Goal: Task Accomplishment & Management: Complete application form

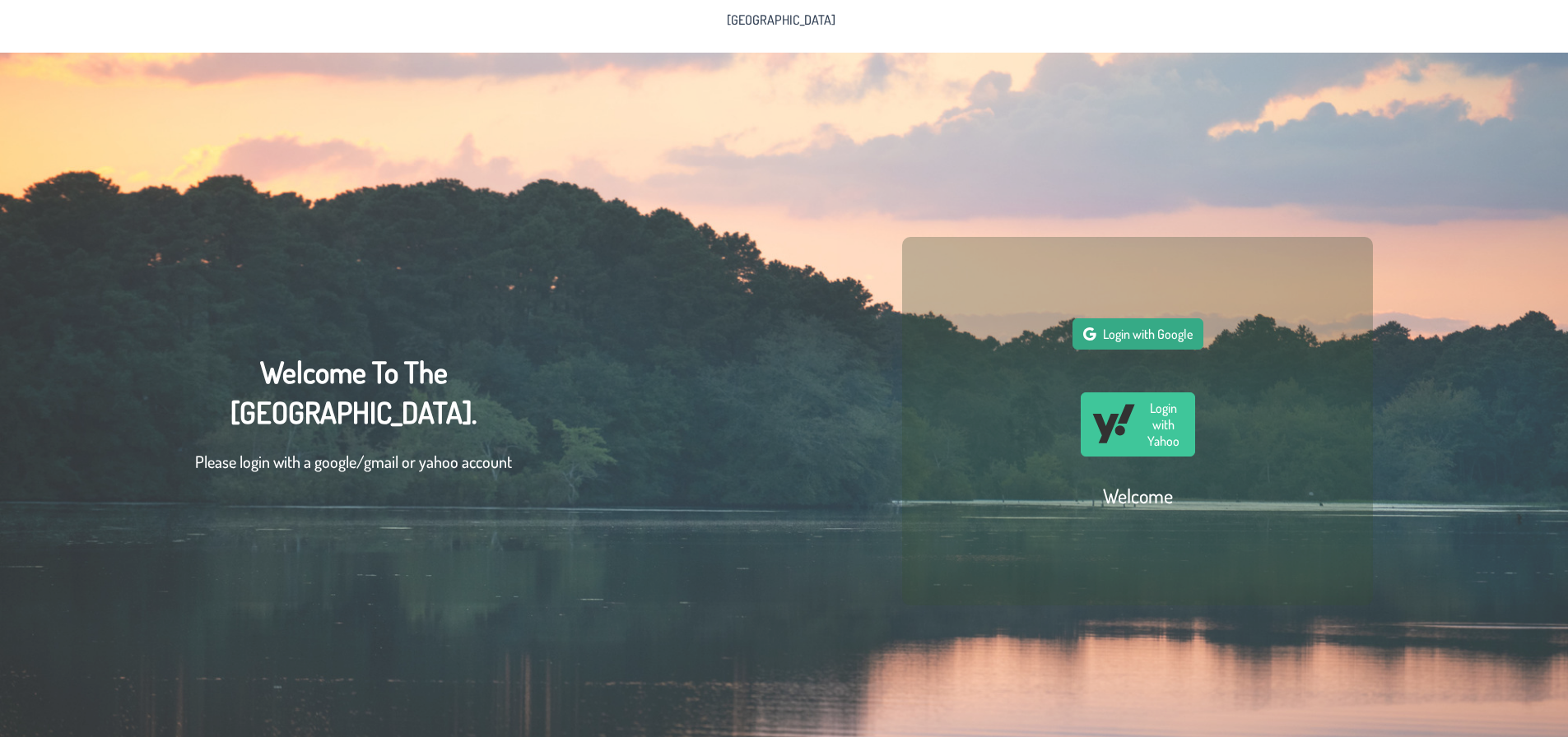
click at [771, 331] on button "Login with Google" at bounding box center [1138, 334] width 131 height 31
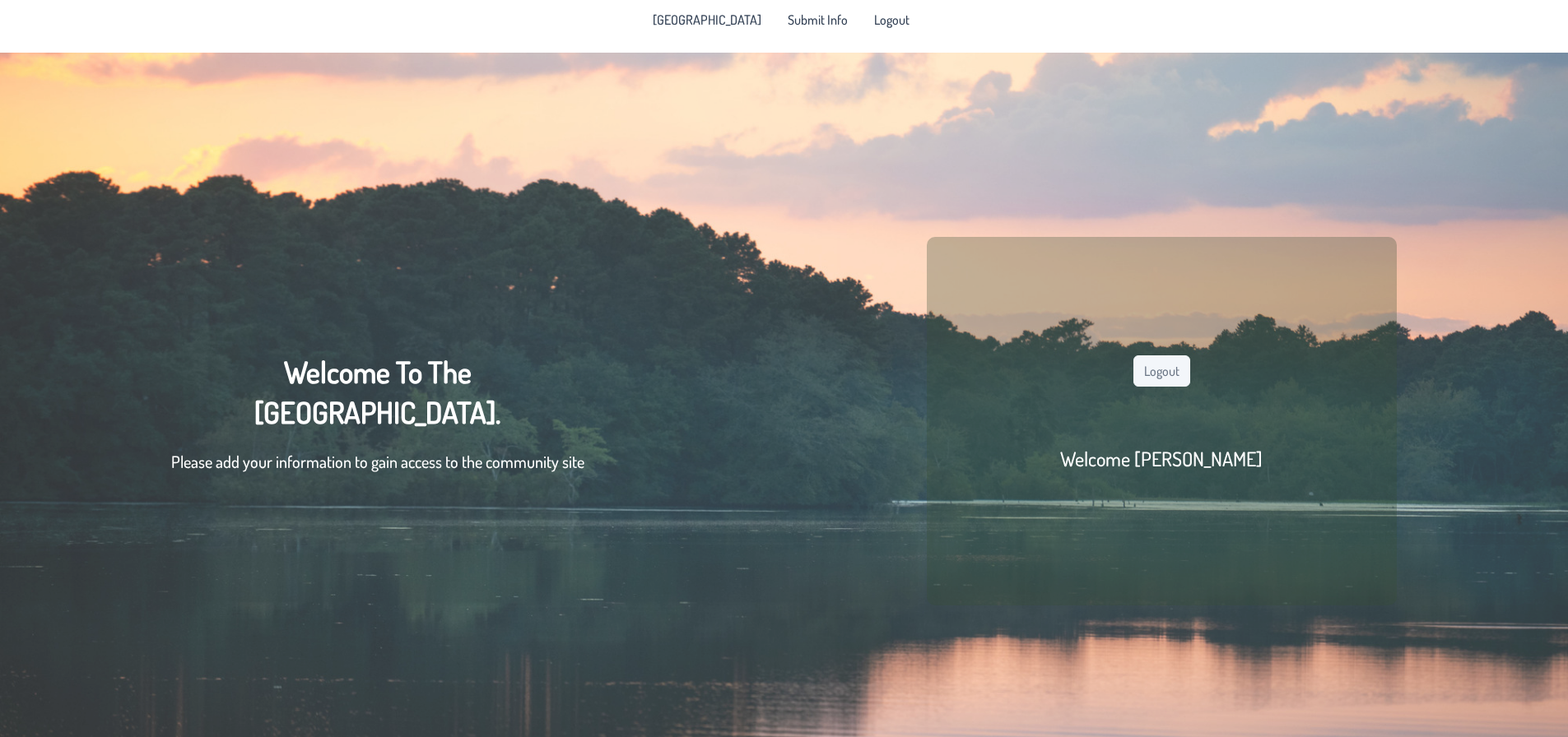
click at [276, 335] on div "Welcome To The Pine Lake Park Community. Please add your information to gain ac…" at bounding box center [378, 421] width 413 height 139
click at [386, 335] on p "Please add your information to gain access to the community site" at bounding box center [378, 462] width 413 height 25
click at [425, 335] on div "Welcome To The Pine Lake Park Community. Please add your information to gain ac…" at bounding box center [378, 421] width 413 height 139
click at [771, 335] on div "Welcome To The Pine Lake Park Community. Please add your information to gain ac…" at bounding box center [784, 421] width 1568 height 737
click at [771, 335] on h2 "Welcome [PERSON_NAME]" at bounding box center [1161, 458] width 202 height 26
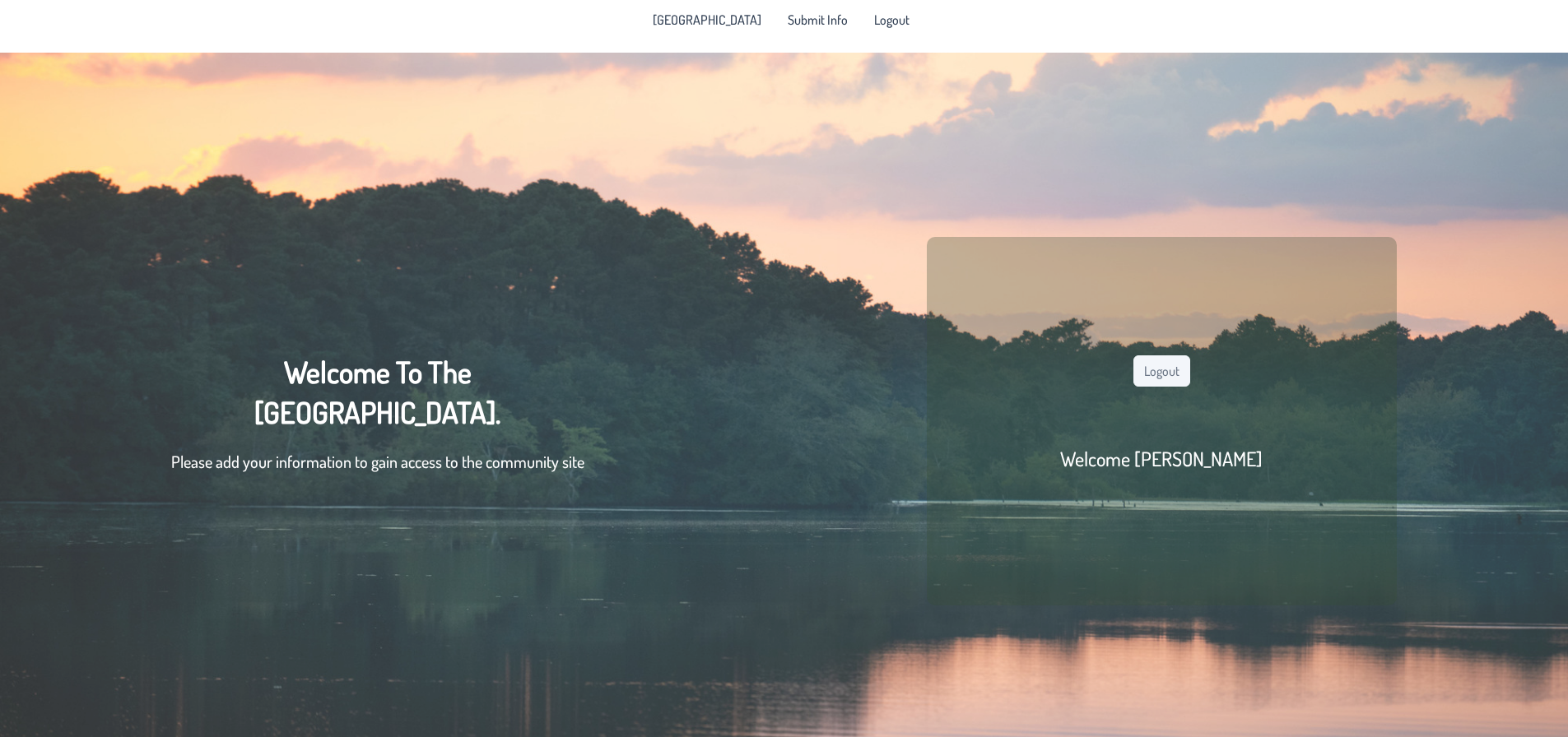
click at [771, 335] on h2 "Welcome [PERSON_NAME]" at bounding box center [1161, 458] width 202 height 26
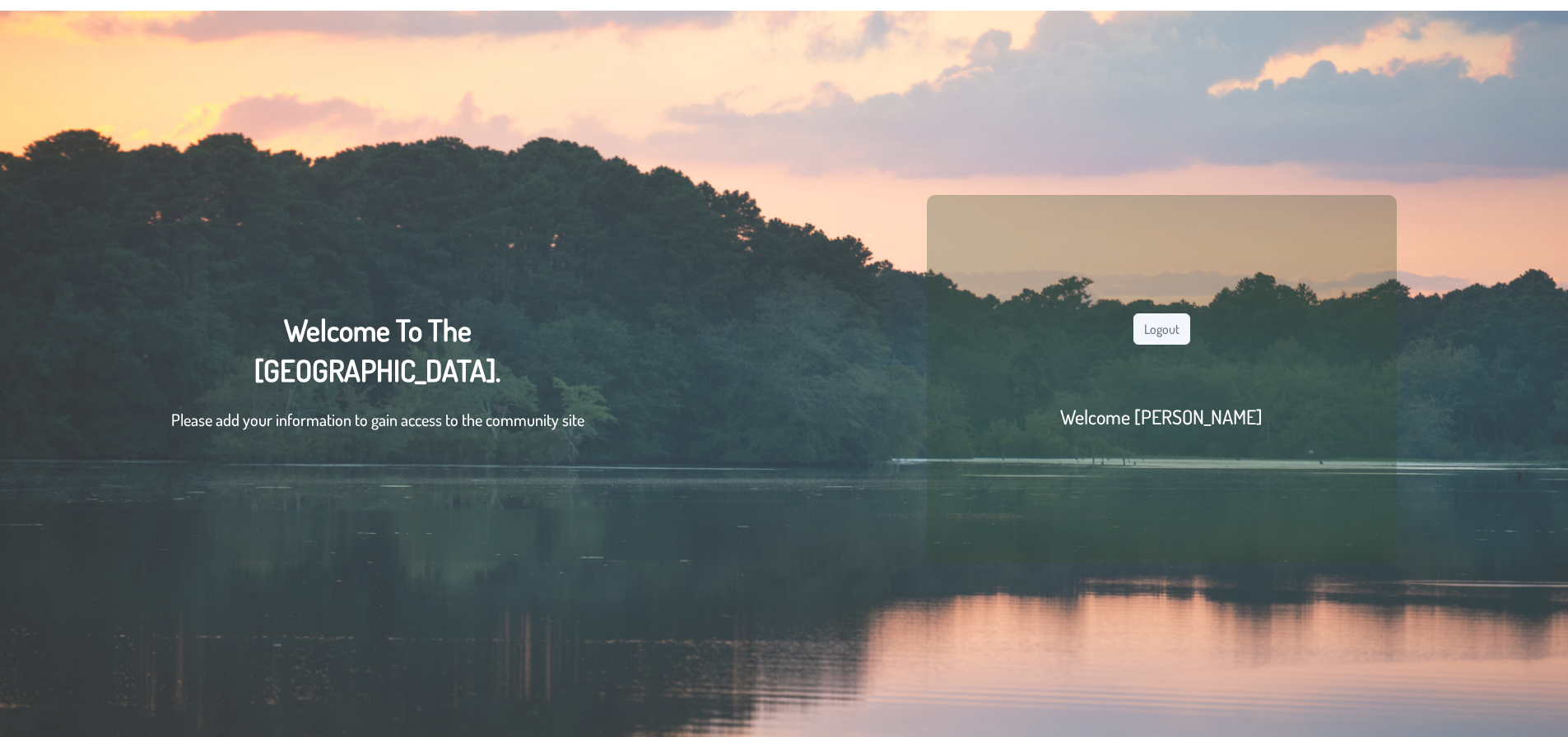
scroll to position [65, 0]
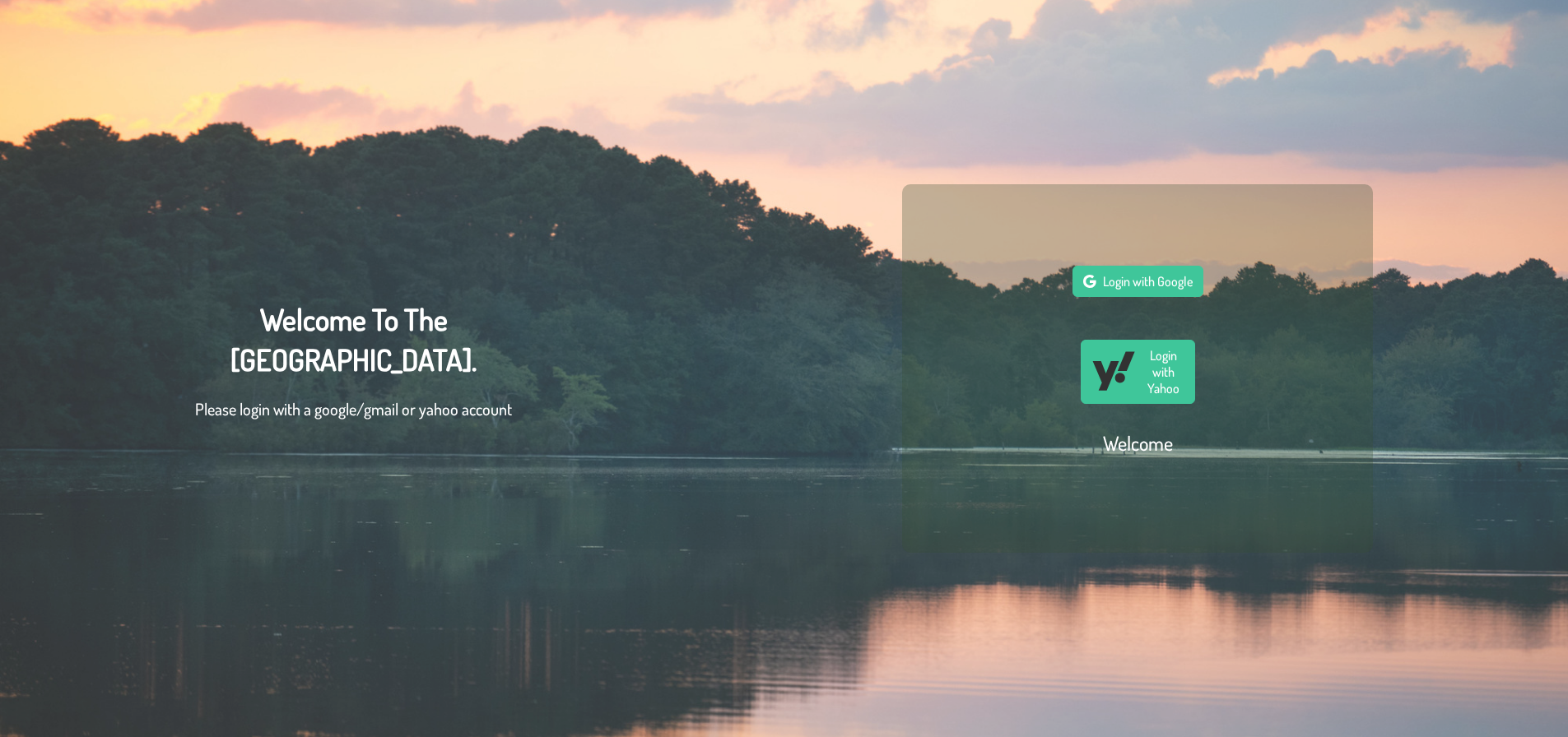
scroll to position [65, 12]
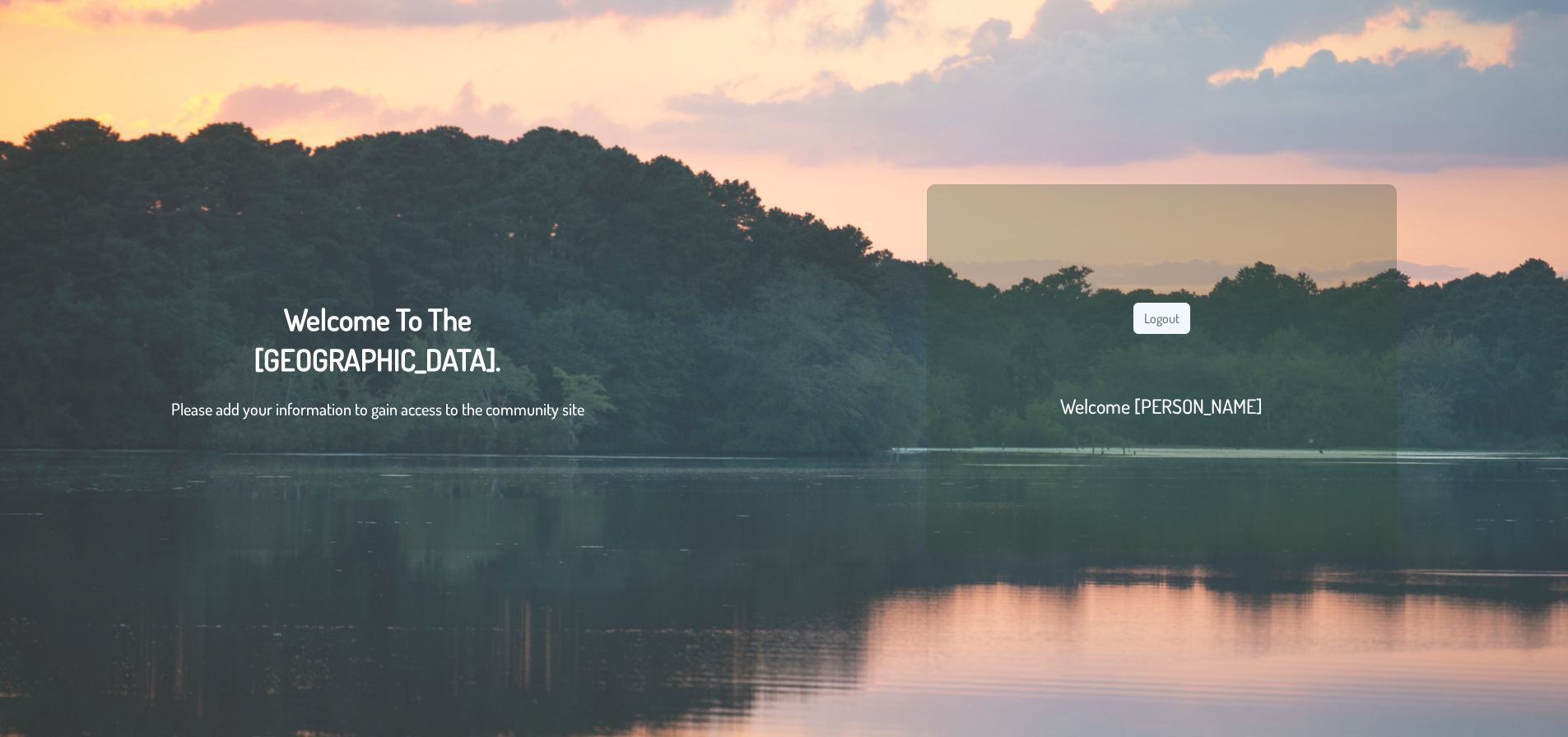
click at [1154, 394] on h2 "Welcome [PERSON_NAME]" at bounding box center [1161, 406] width 202 height 26
click at [1154, 315] on button "Logout" at bounding box center [1162, 318] width 57 height 31
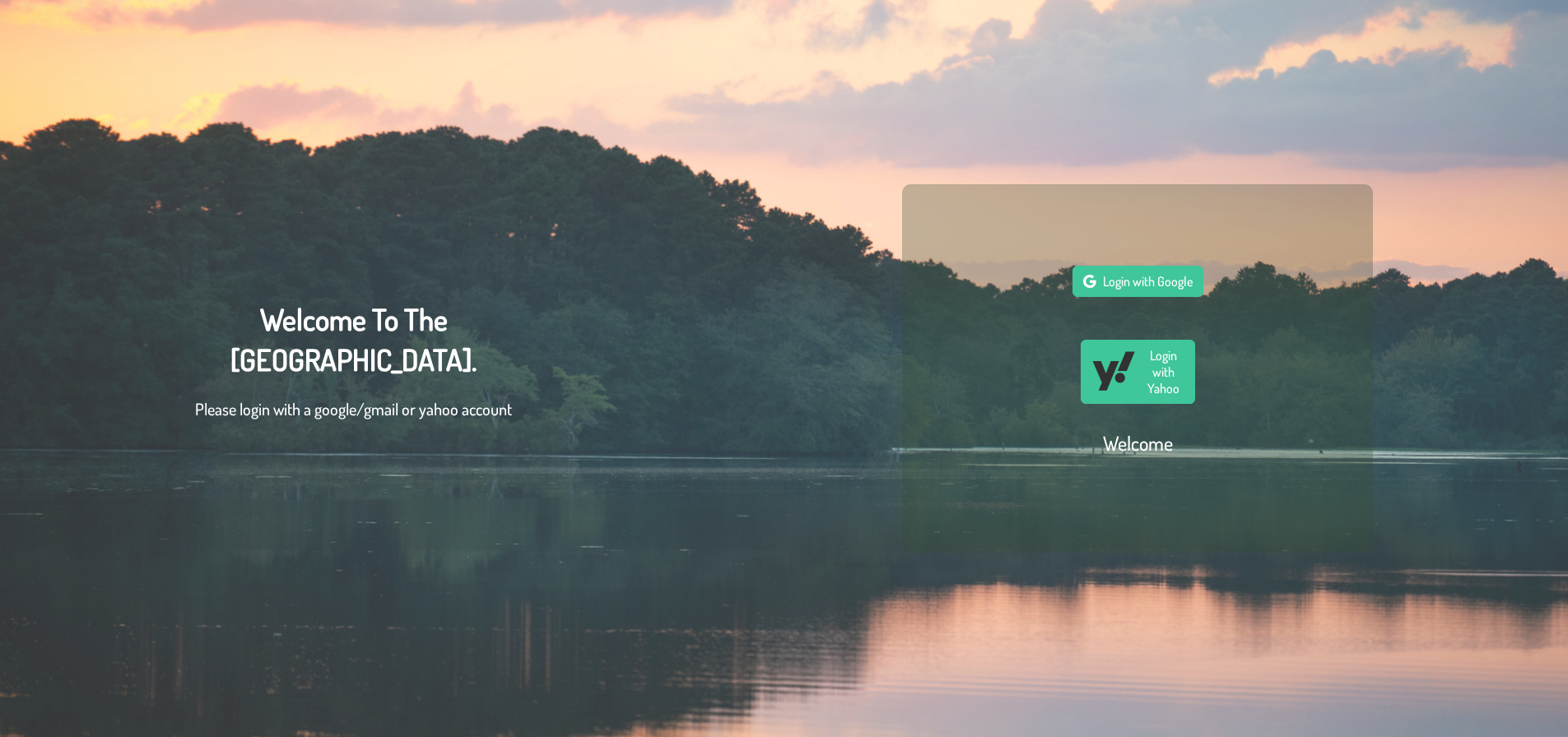
click at [1128, 432] on h2 "Welcome" at bounding box center [1137, 443] width 70 height 26
click at [352, 405] on p "Please login with a google/gmail or yahoo account" at bounding box center [353, 409] width 317 height 25
click at [1156, 275] on span "Login with Google" at bounding box center [1148, 282] width 90 height 17
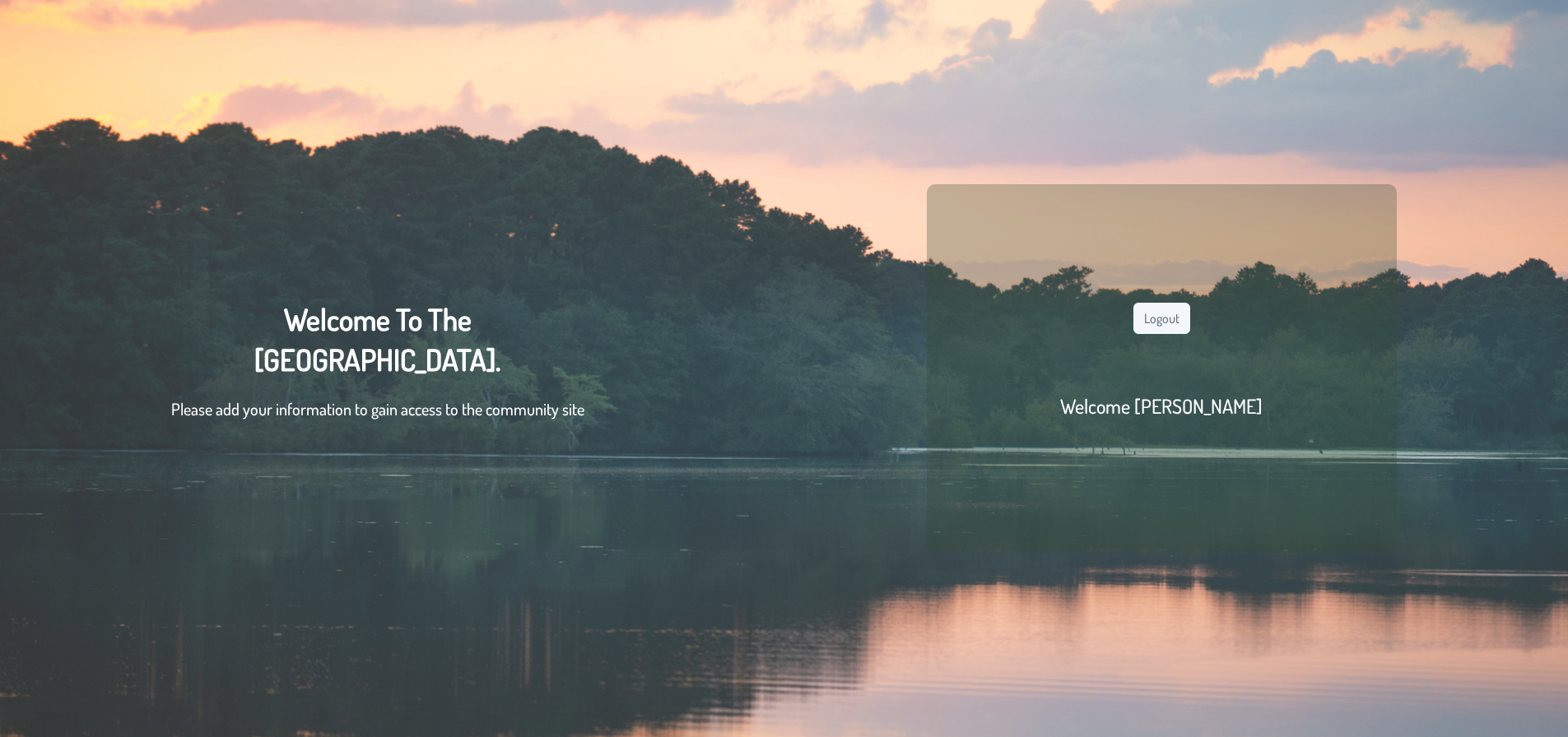
scroll to position [0, 12]
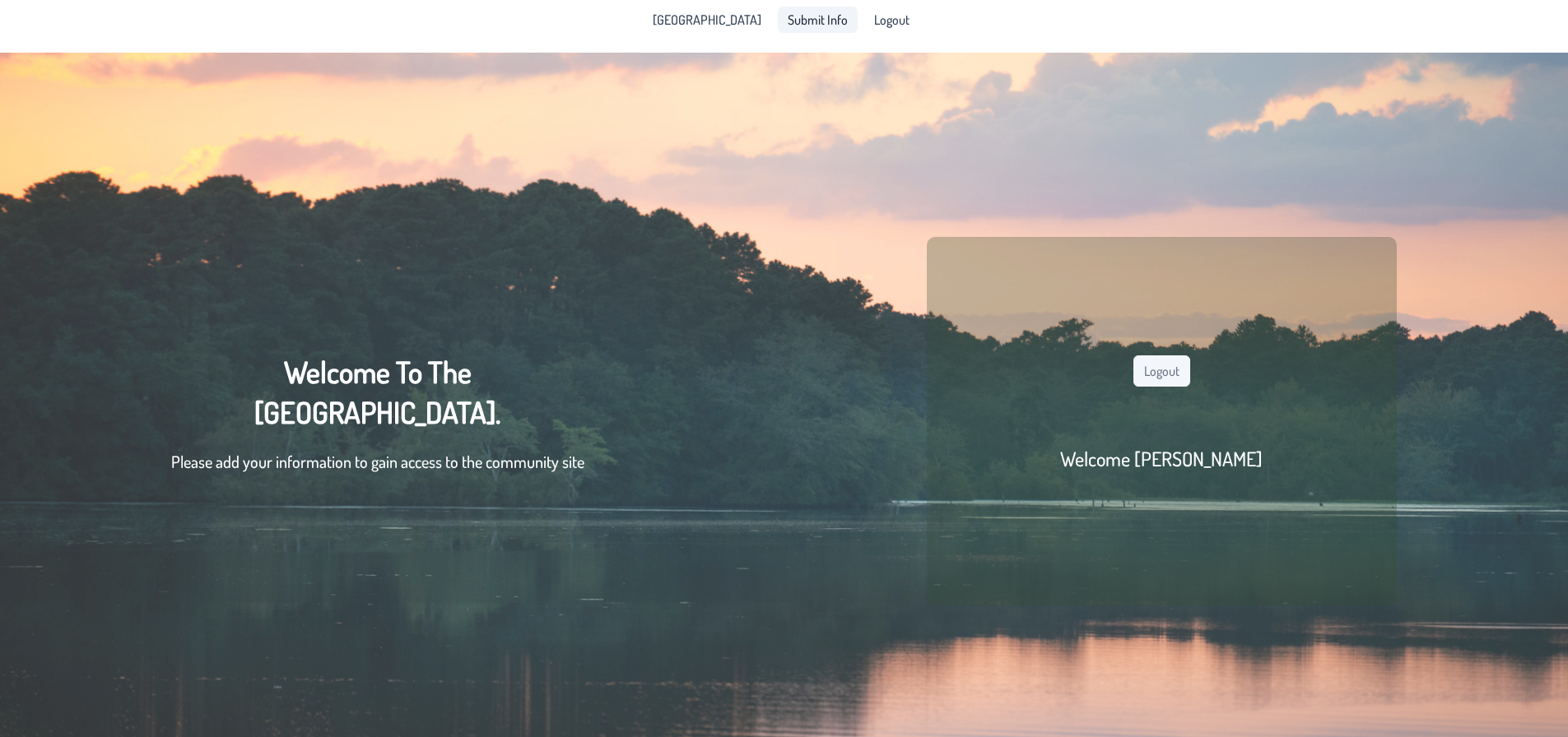
click at [804, 28] on link "Submit Info" at bounding box center [818, 19] width 79 height 26
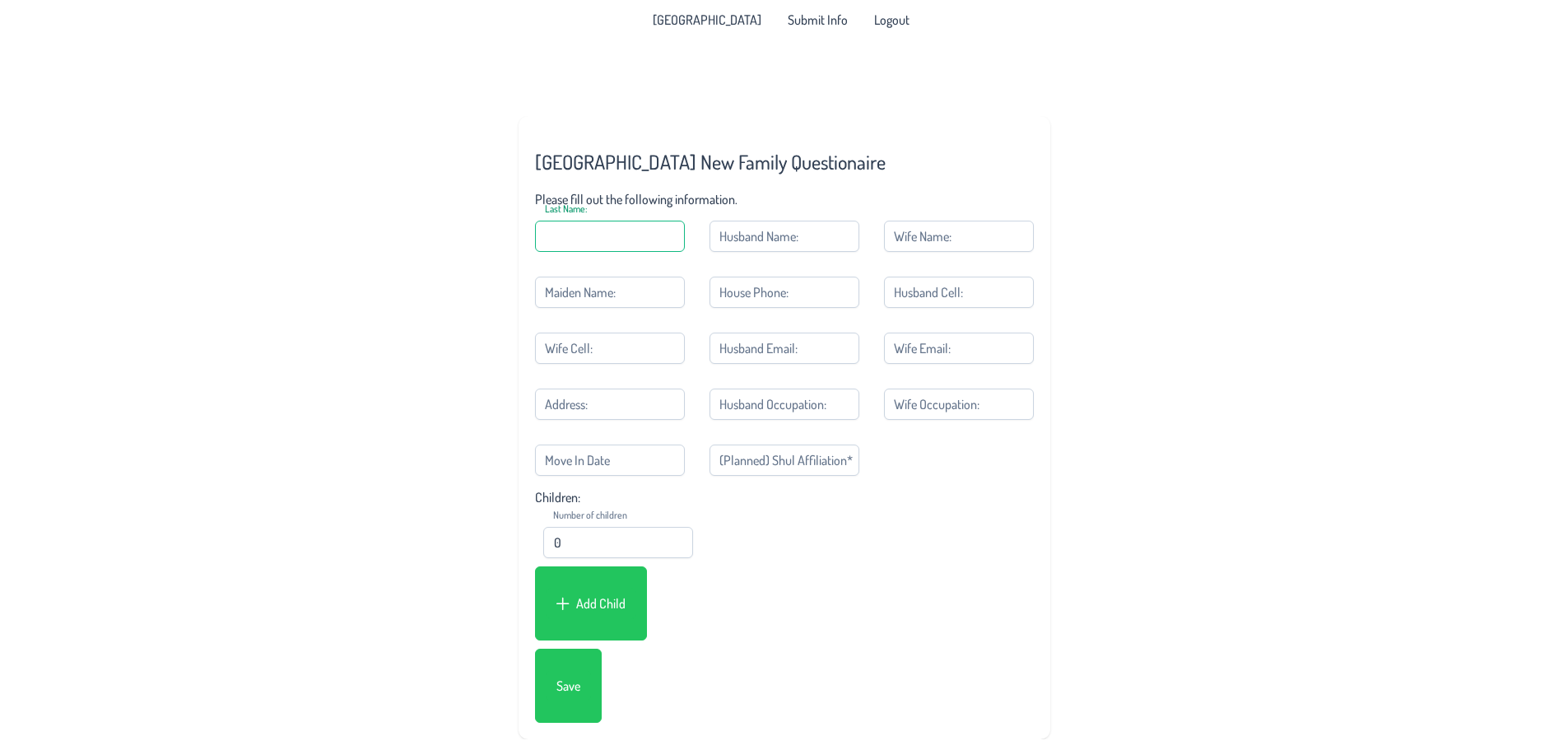
click at [631, 250] on input "Last Name:" at bounding box center [610, 236] width 150 height 31
type input "Beer"
type input "[PERSON_NAME]"
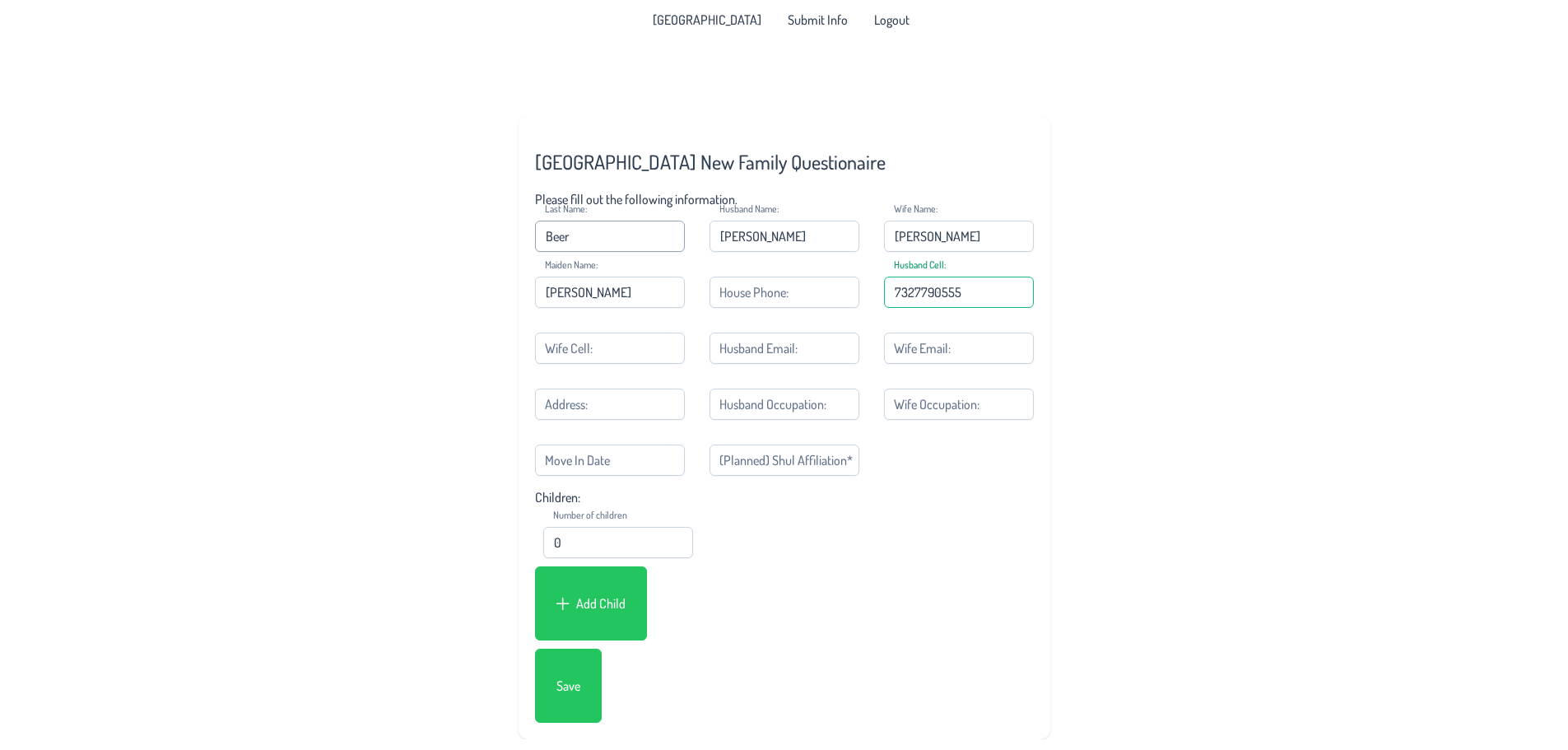
type input "7327790555"
type input "2019133929"
type input "[PERSON_NAME][EMAIL_ADDRESS][PERSON_NAME][DOMAIN_NAME]"
type input "[STREET_ADDRESS]"
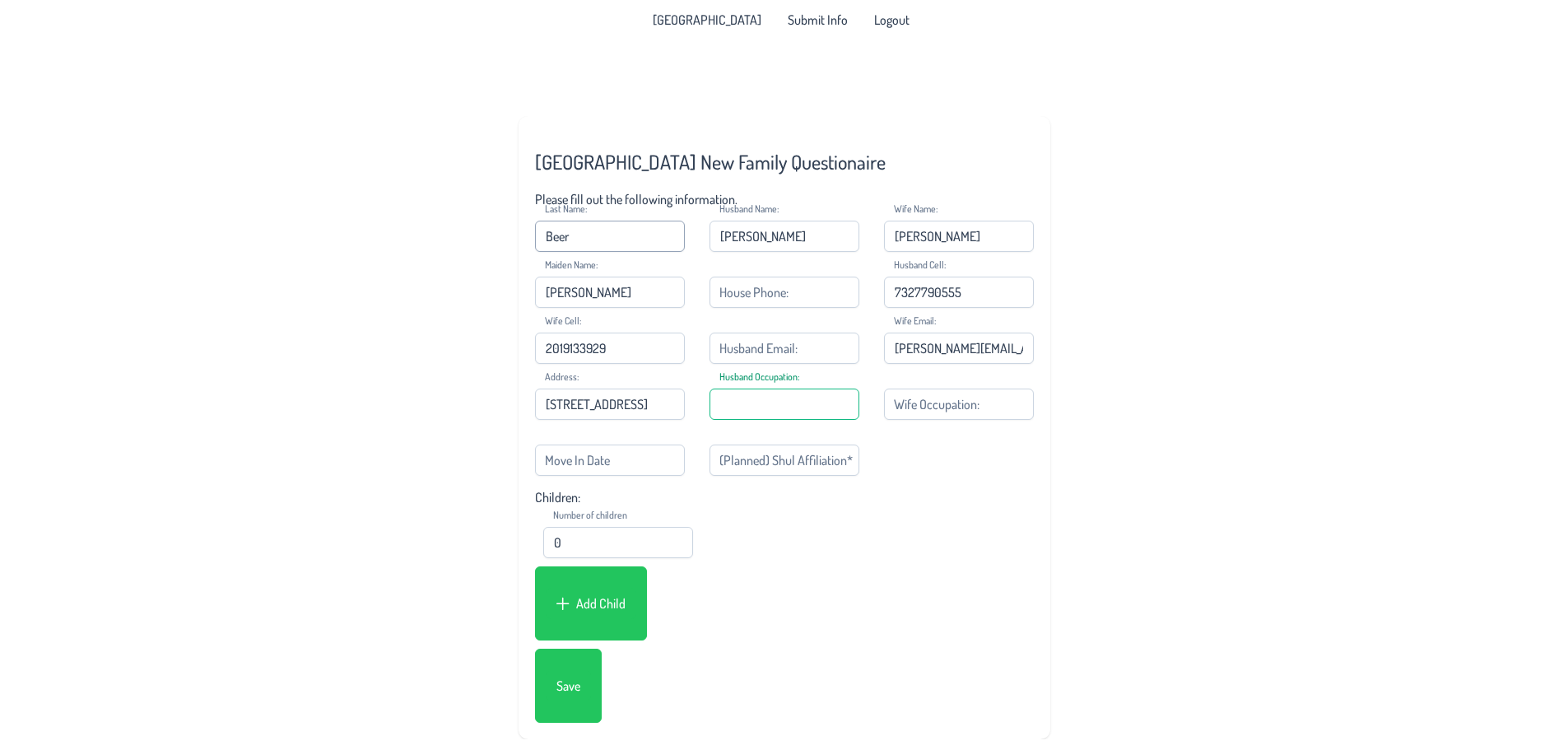
scroll to position [0, 0]
type input "Success Therapy, BMG"
type input "JCM Living"
type input "[DATE]"
type input "[PERSON_NAME]"
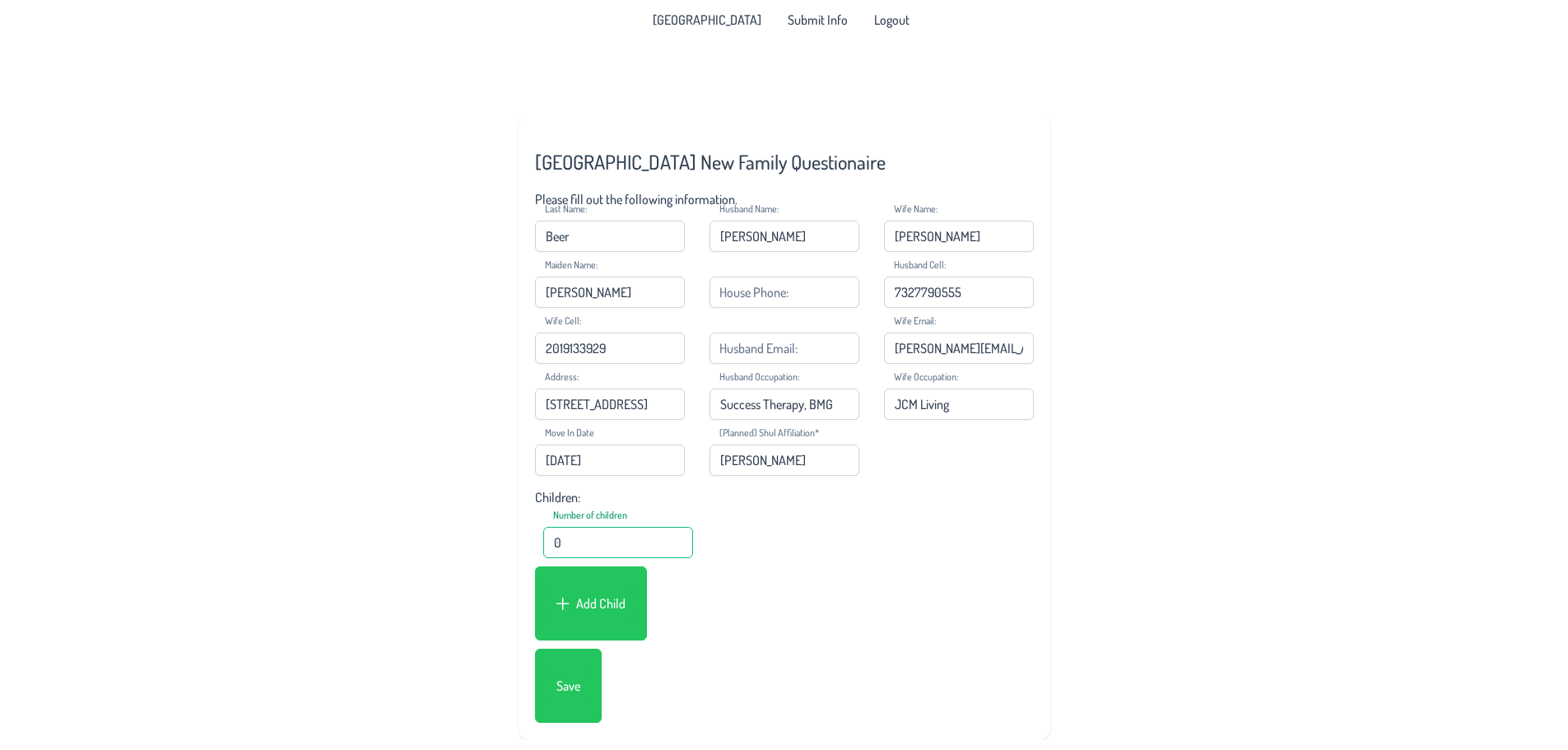
drag, startPoint x: 535, startPoint y: 537, endPoint x: 516, endPoint y: 537, distance: 19.0
click at [516, 537] on div "[GEOGRAPHIC_DATA] New Family Questionaire Please fill out the following informa…" at bounding box center [784, 428] width 577 height 624
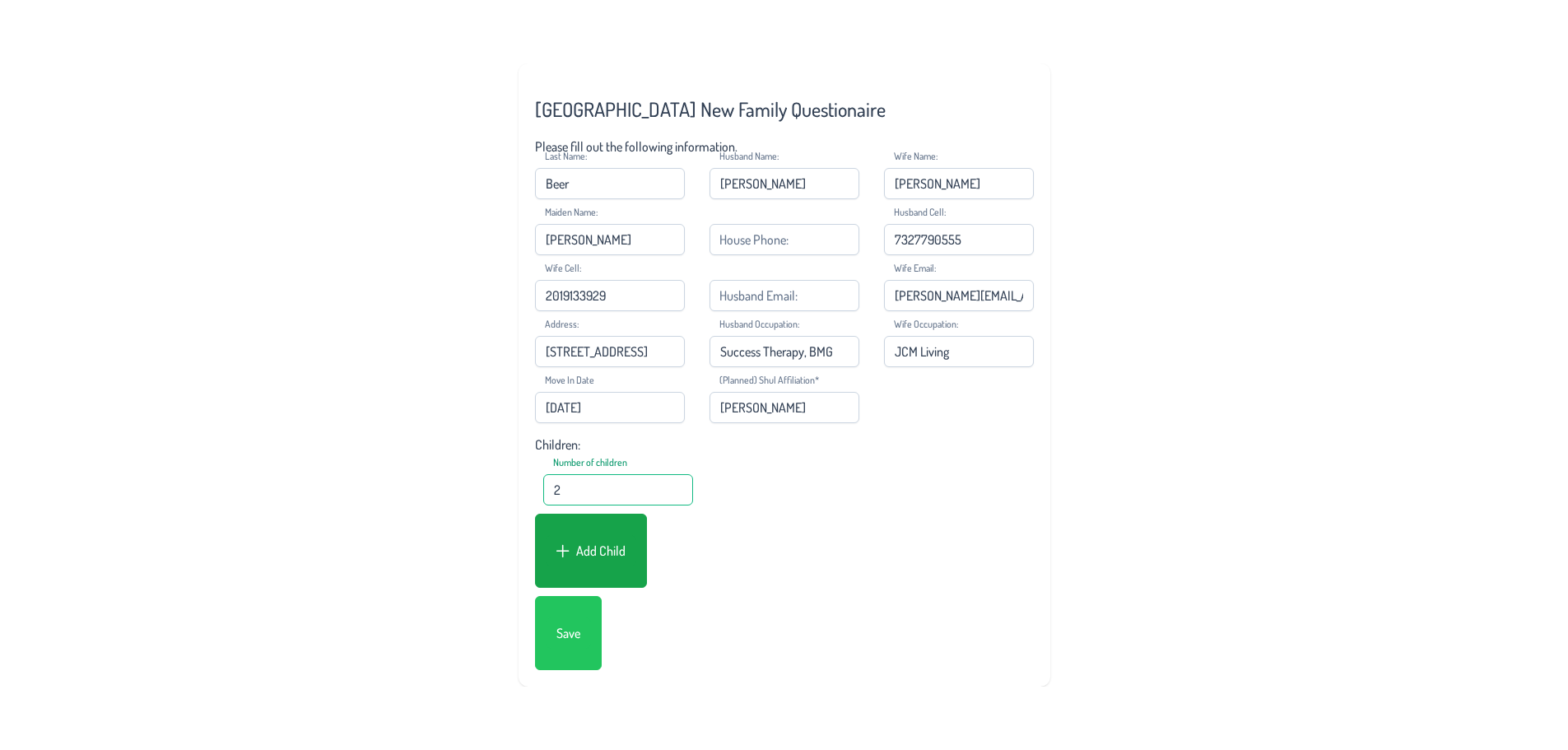
type input "2"
click at [621, 559] on div "[GEOGRAPHIC_DATA] New Family Questionaire Please fill out the following informa…" at bounding box center [784, 375] width 499 height 591
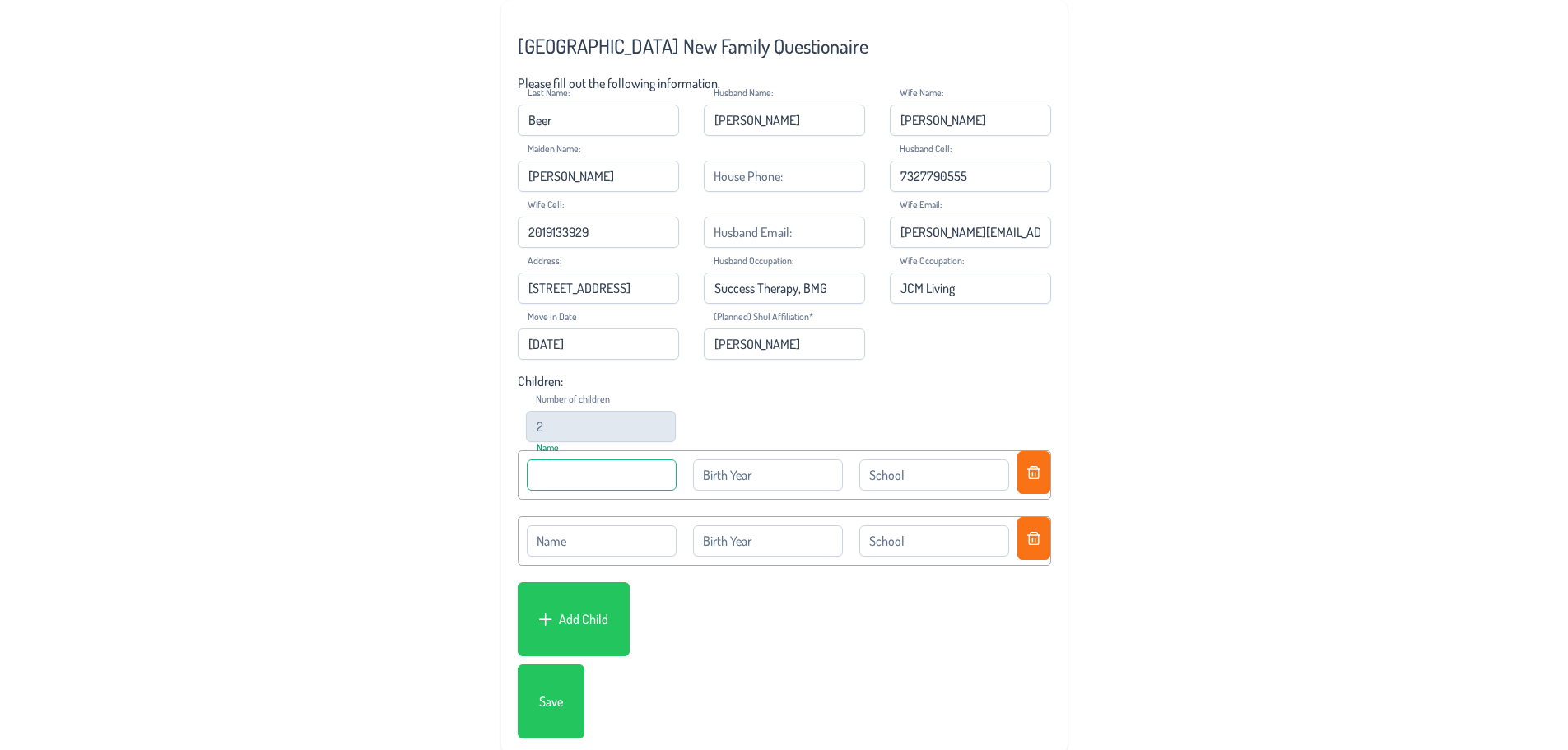
click at [629, 481] on input at bounding box center [602, 474] width 150 height 31
type input "[PERSON_NAME]"
type input "2021"
type input "Tot World"
type input "[PERSON_NAME]"
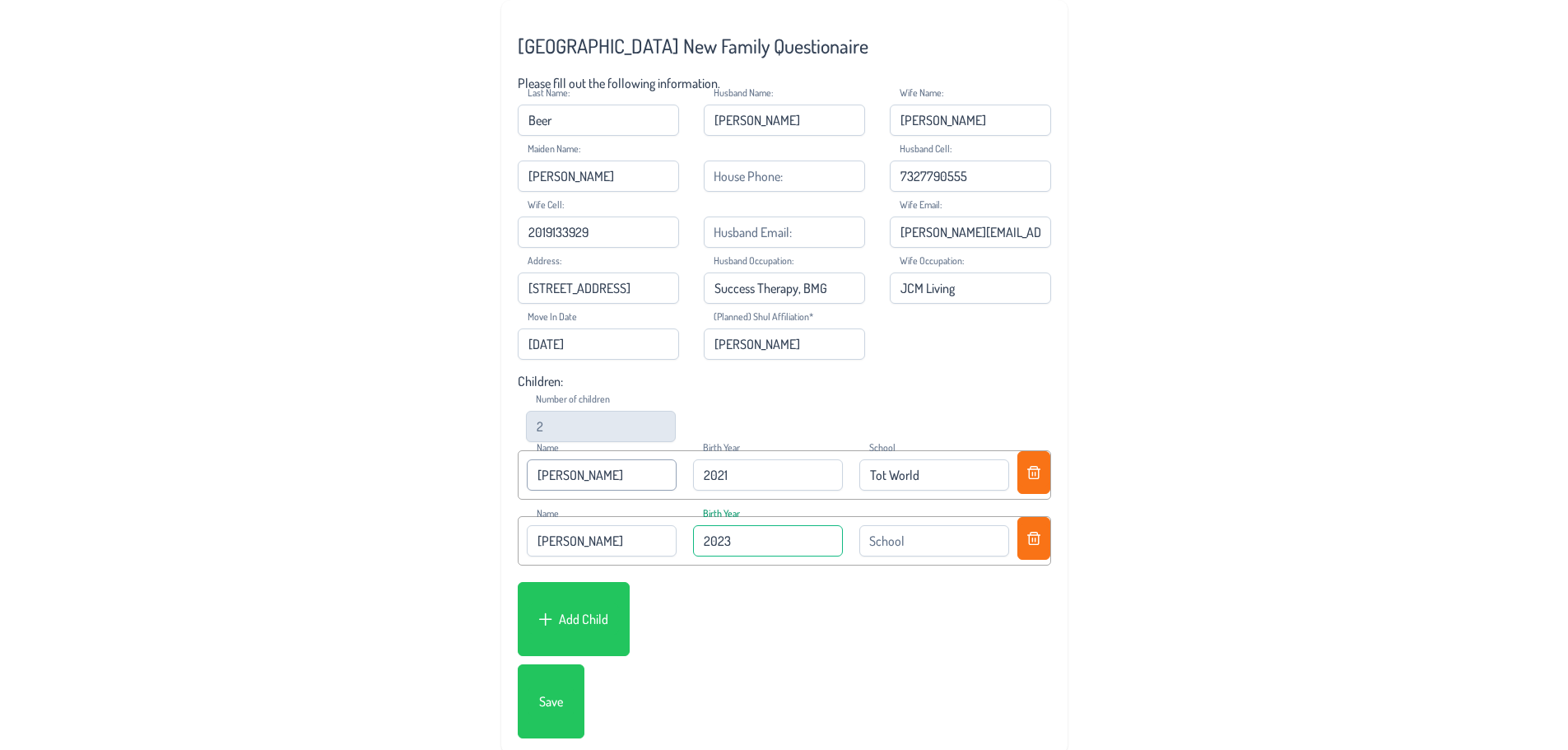
type input "2023"
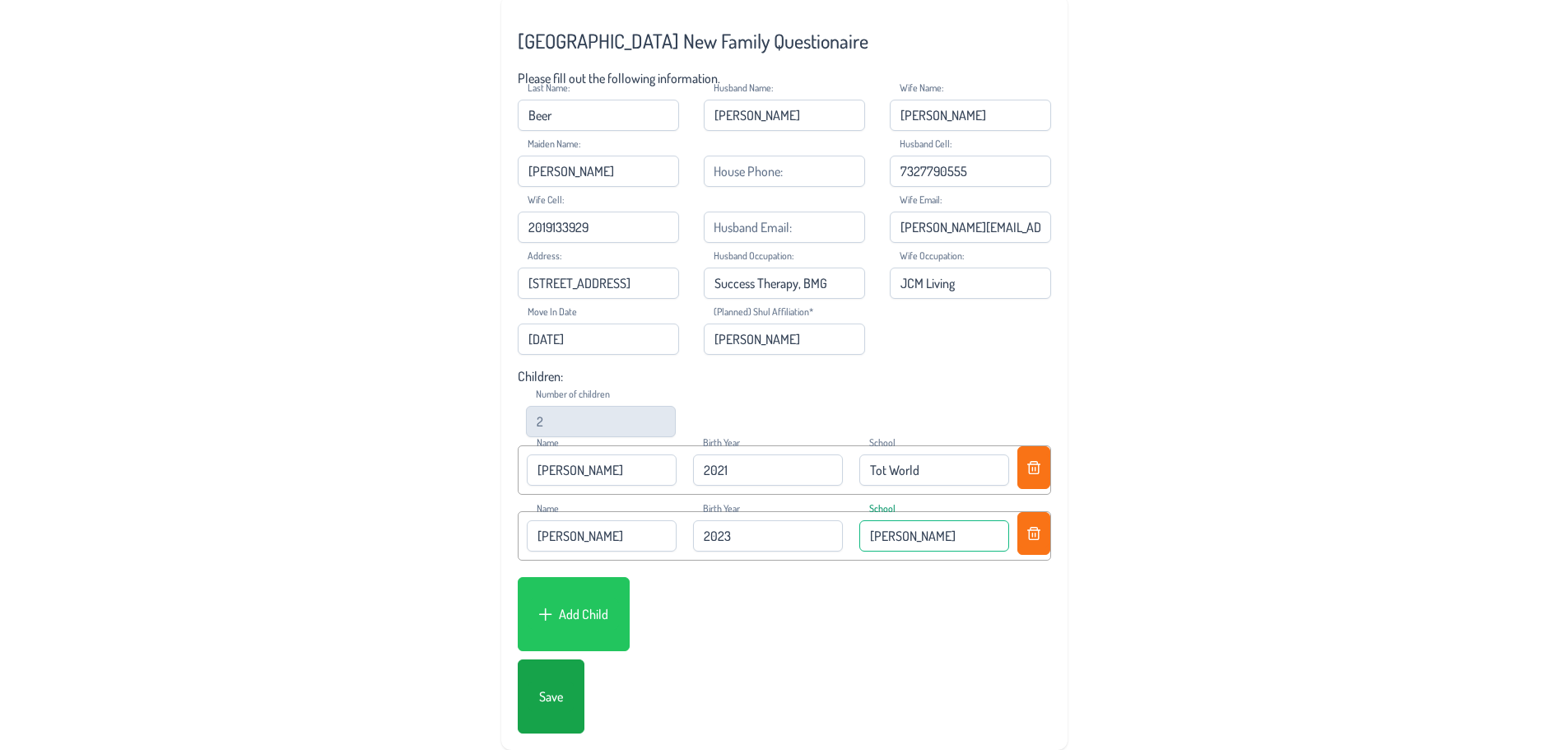
type input "[PERSON_NAME]"
click at [553, 681] on button "Save" at bounding box center [551, 696] width 45 height 31
